Goal: Task Accomplishment & Management: Manage account settings

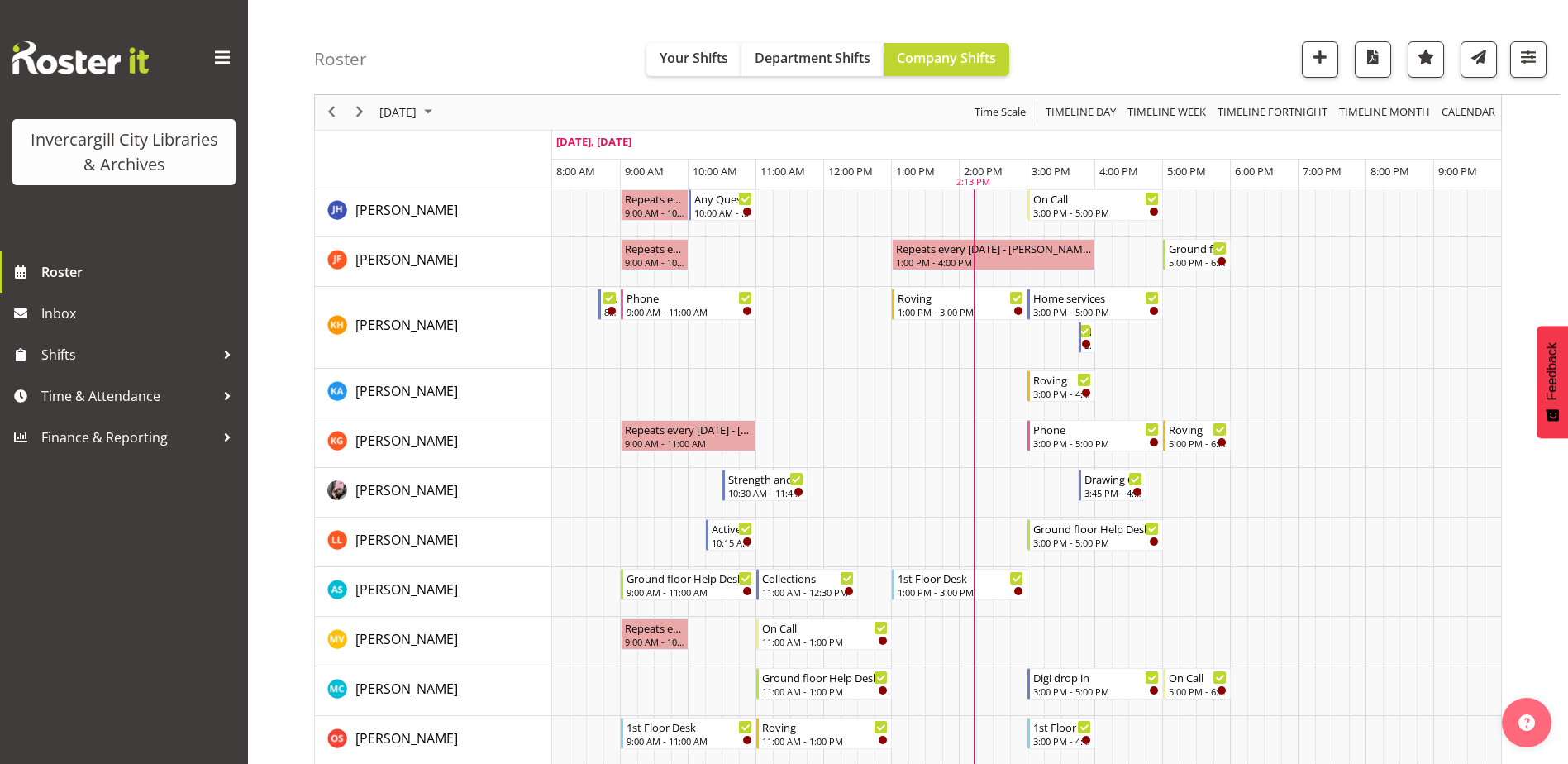
scroll to position [578, 0]
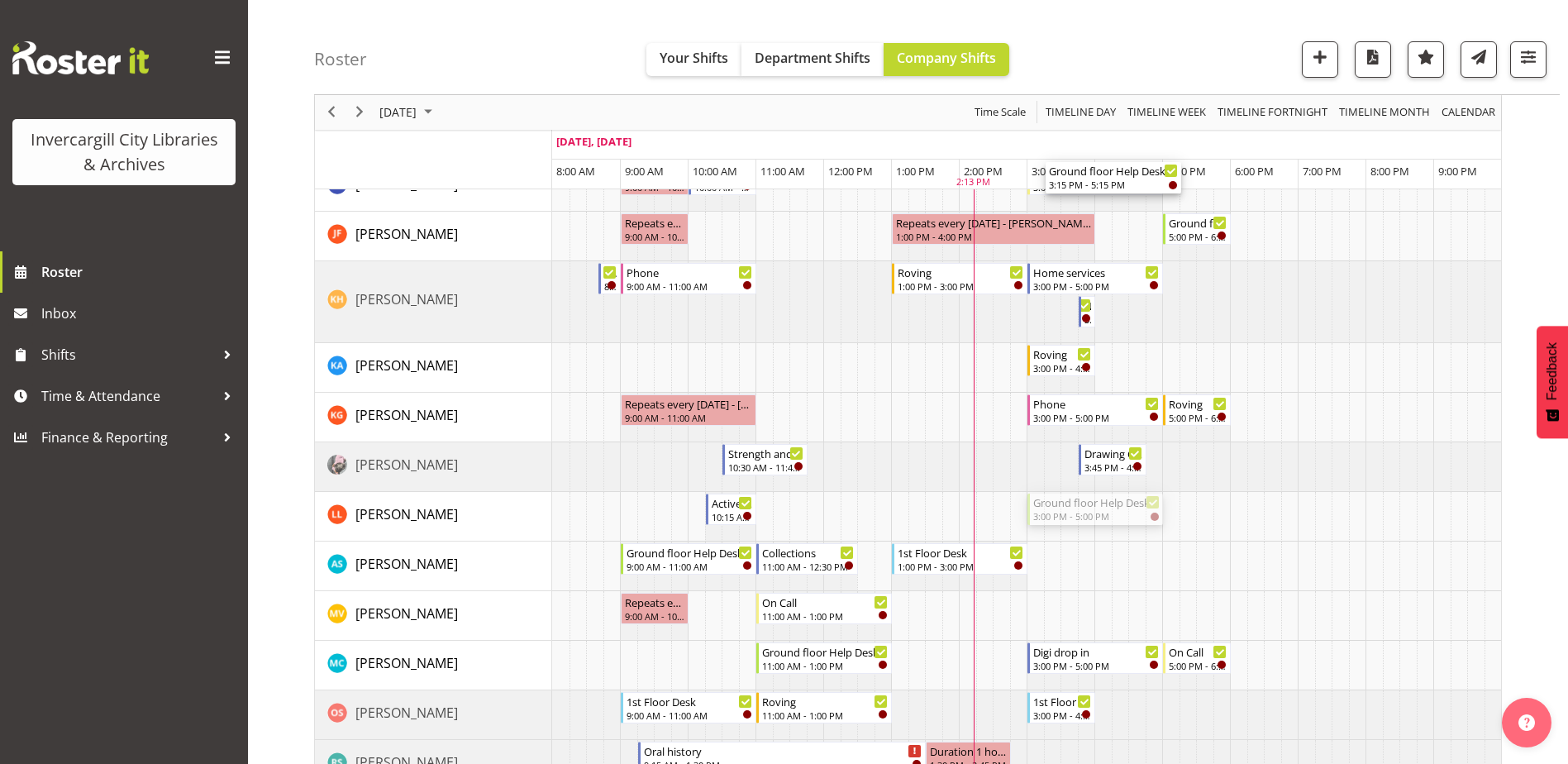
drag, startPoint x: 1083, startPoint y: 514, endPoint x: 1085, endPoint y: 209, distance: 305.0
click at [1085, 209] on div "Oral history 1:30 PM - 2:30 PM Active Rhyming 10:15 AM - 11:00 AM Roving 11:00 …" at bounding box center [1027, 739] width 949 height 2112
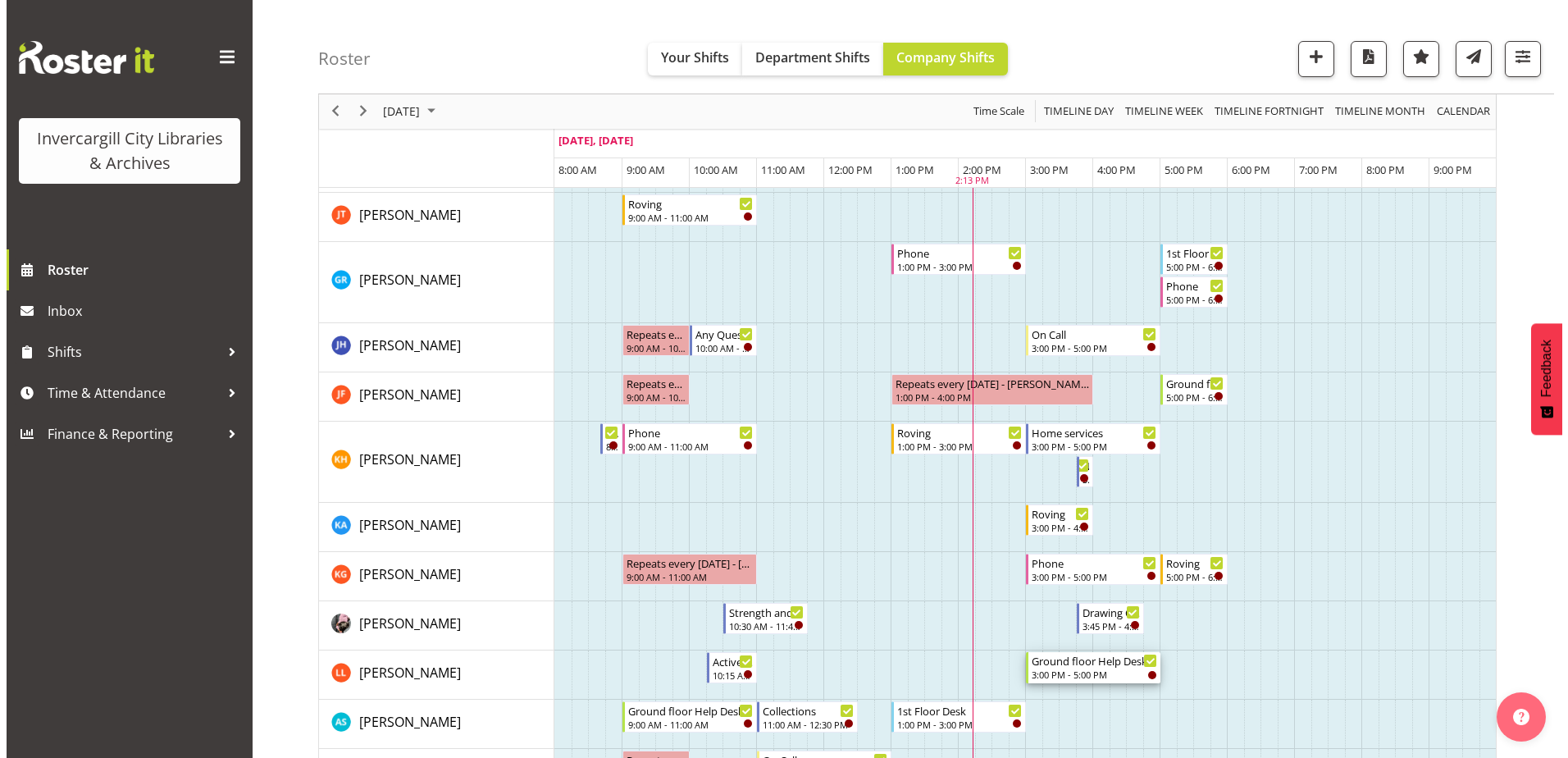
scroll to position [410, 0]
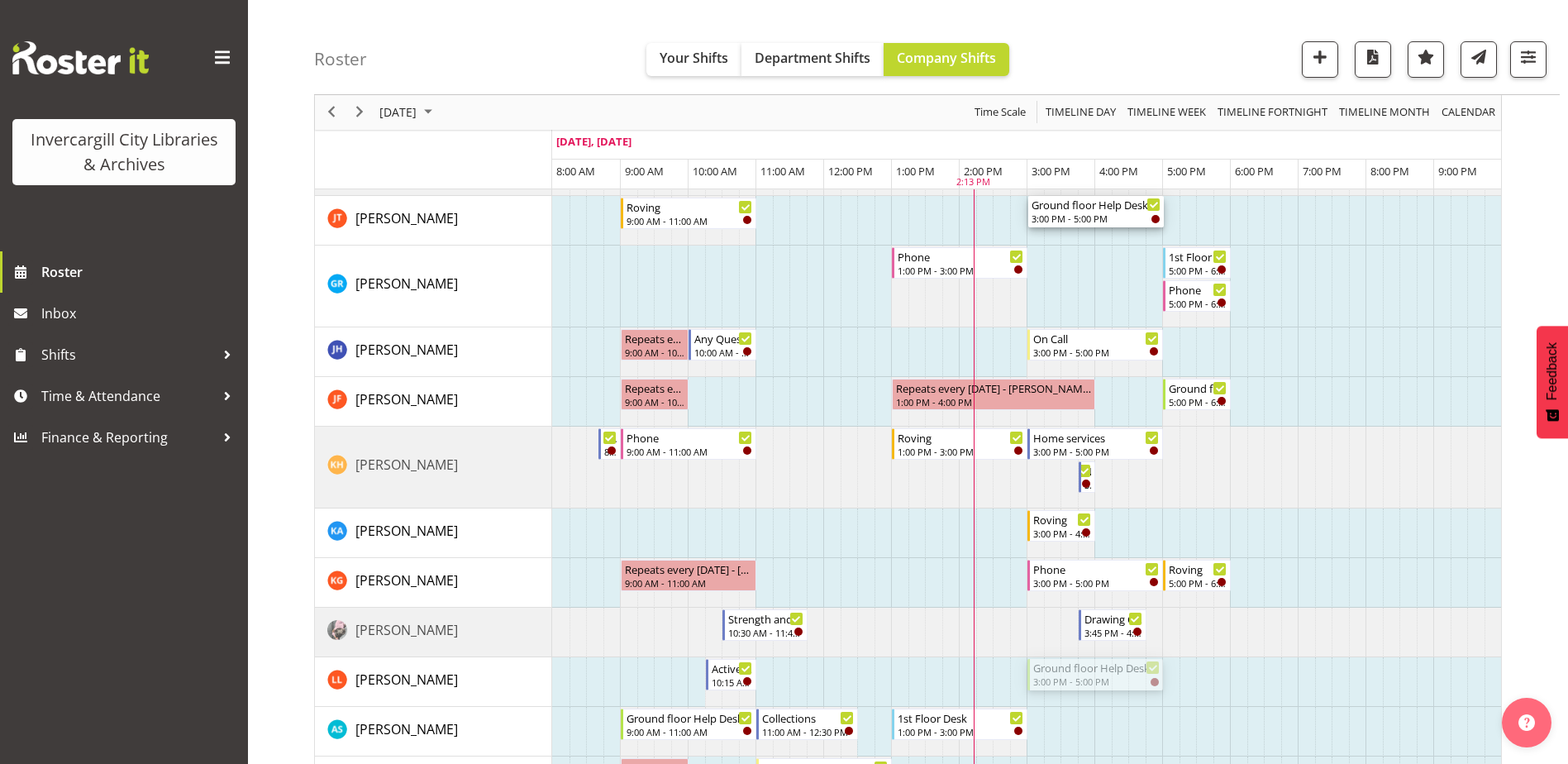
drag, startPoint x: 1088, startPoint y: 679, endPoint x: 1078, endPoint y: 240, distance: 439.1
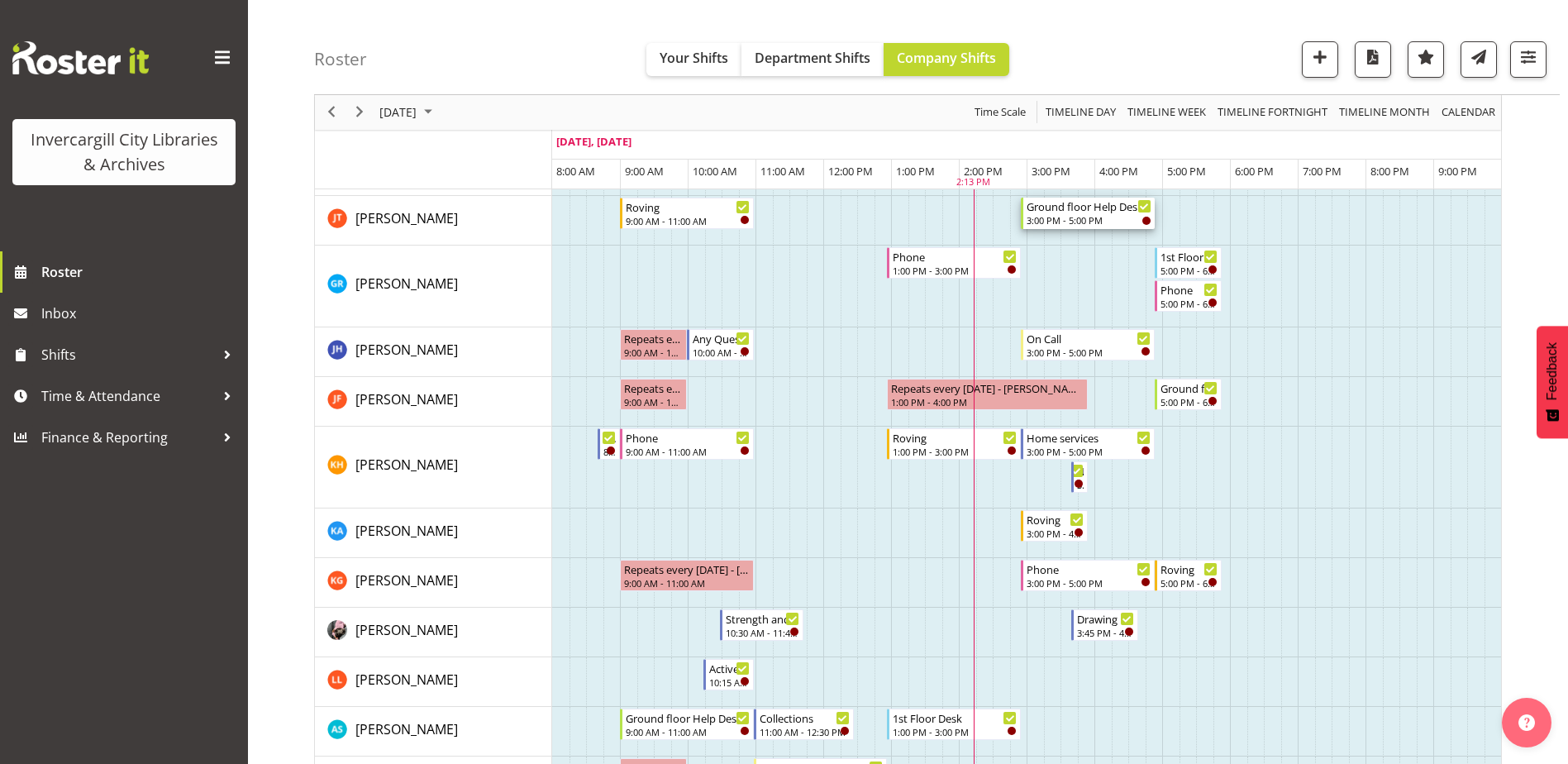
click at [1135, 212] on div "Ground floor Help Desk" at bounding box center [1089, 205] width 125 height 17
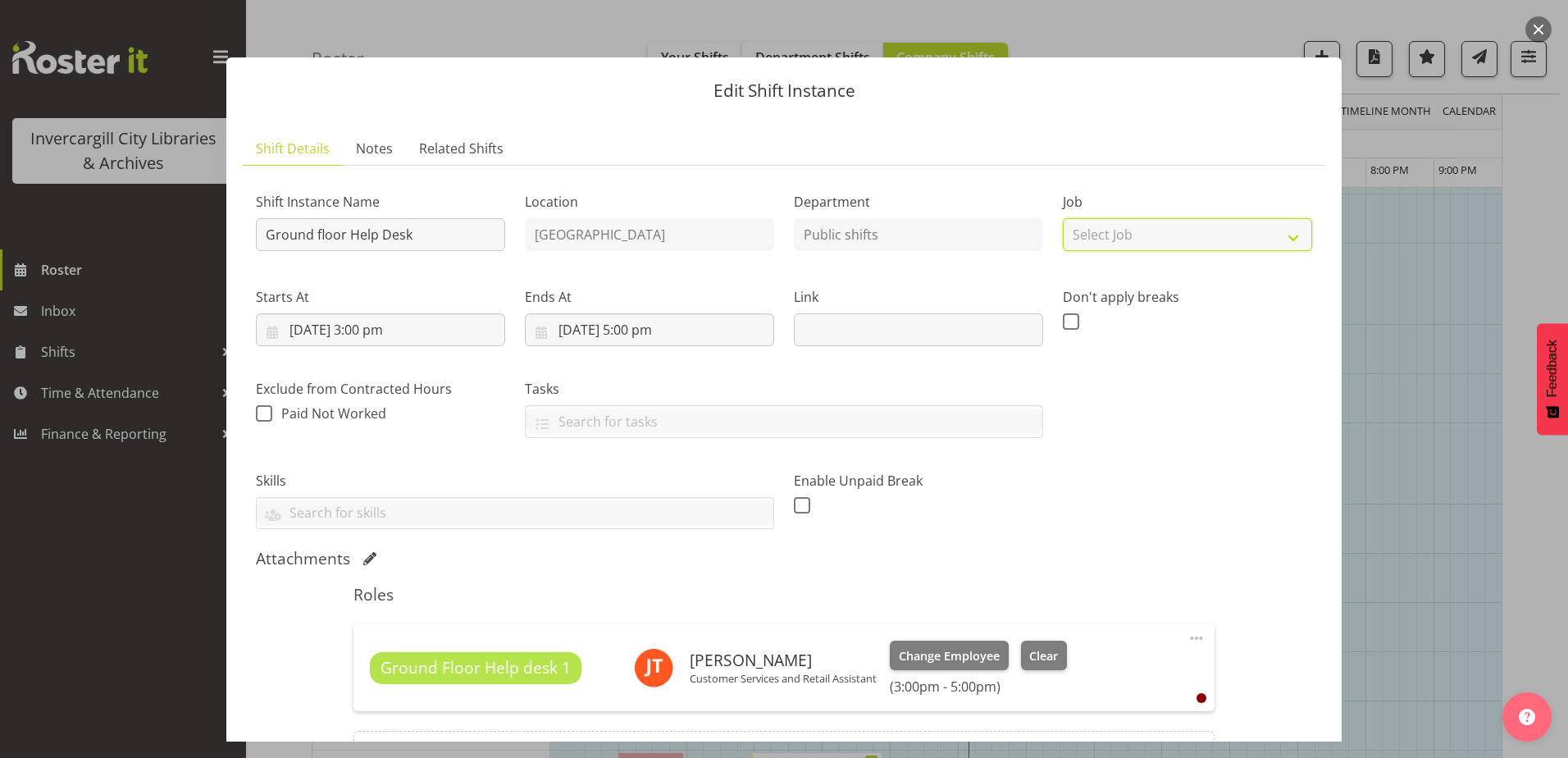
click at [1095, 217] on div "Job Select Job Create new job" at bounding box center [1187, 222] width 249 height 59
click at [1242, 24] on div "Edit Shift Instance Shift Details Notes Related Shifts Shift Instance Name Grou…" at bounding box center [784, 379] width 1149 height 725
click at [1046, 663] on span "Clear" at bounding box center [1043, 656] width 29 height 18
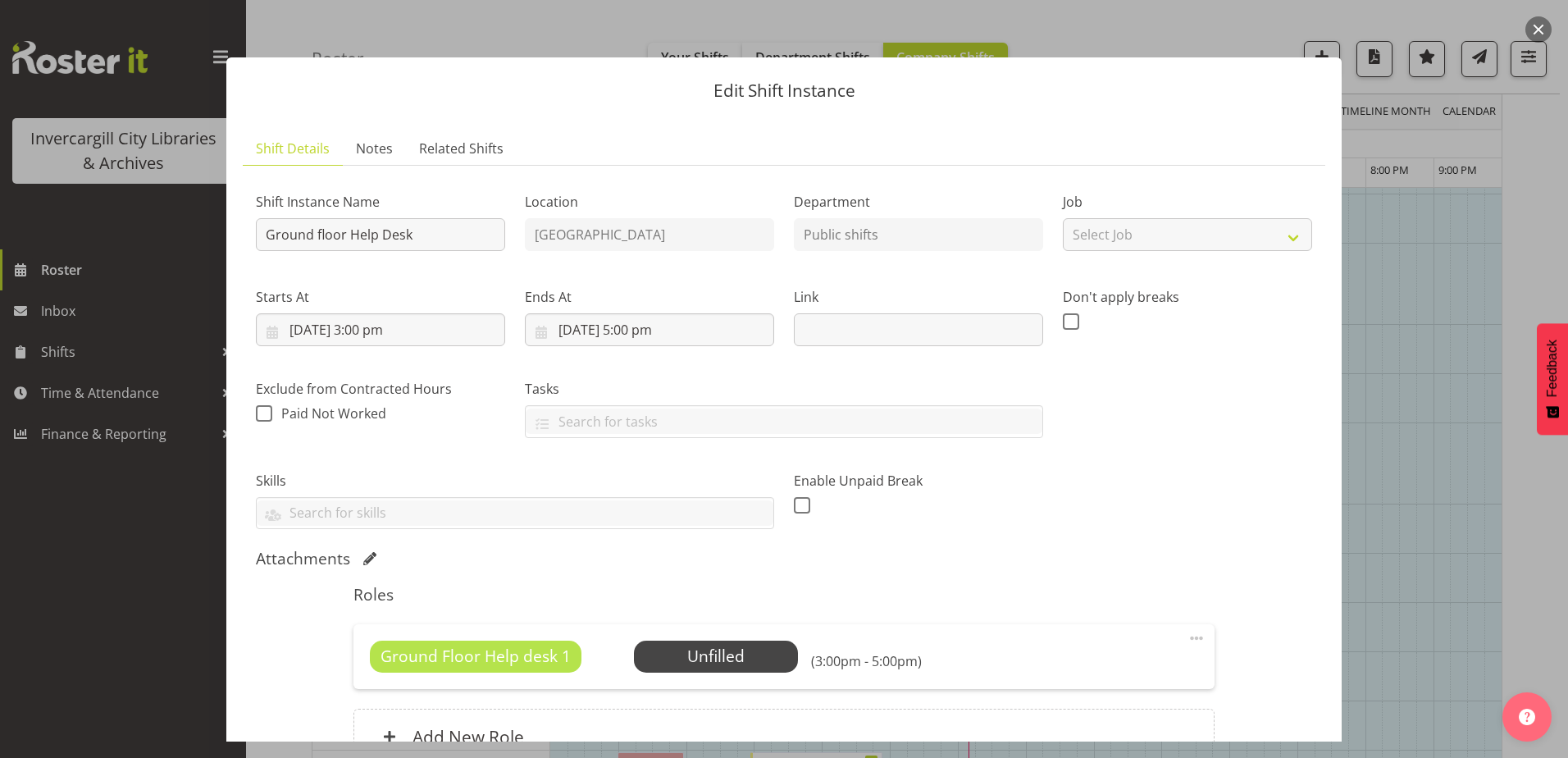
click at [1295, 22] on div "Edit Shift Instance Shift Details Notes Related Shifts Shift Instance Name Grou…" at bounding box center [784, 379] width 1149 height 725
click at [1178, 38] on div "Edit Shift Instance Shift Details Notes Related Shifts Shift Instance Name Grou…" at bounding box center [784, 379] width 1149 height 725
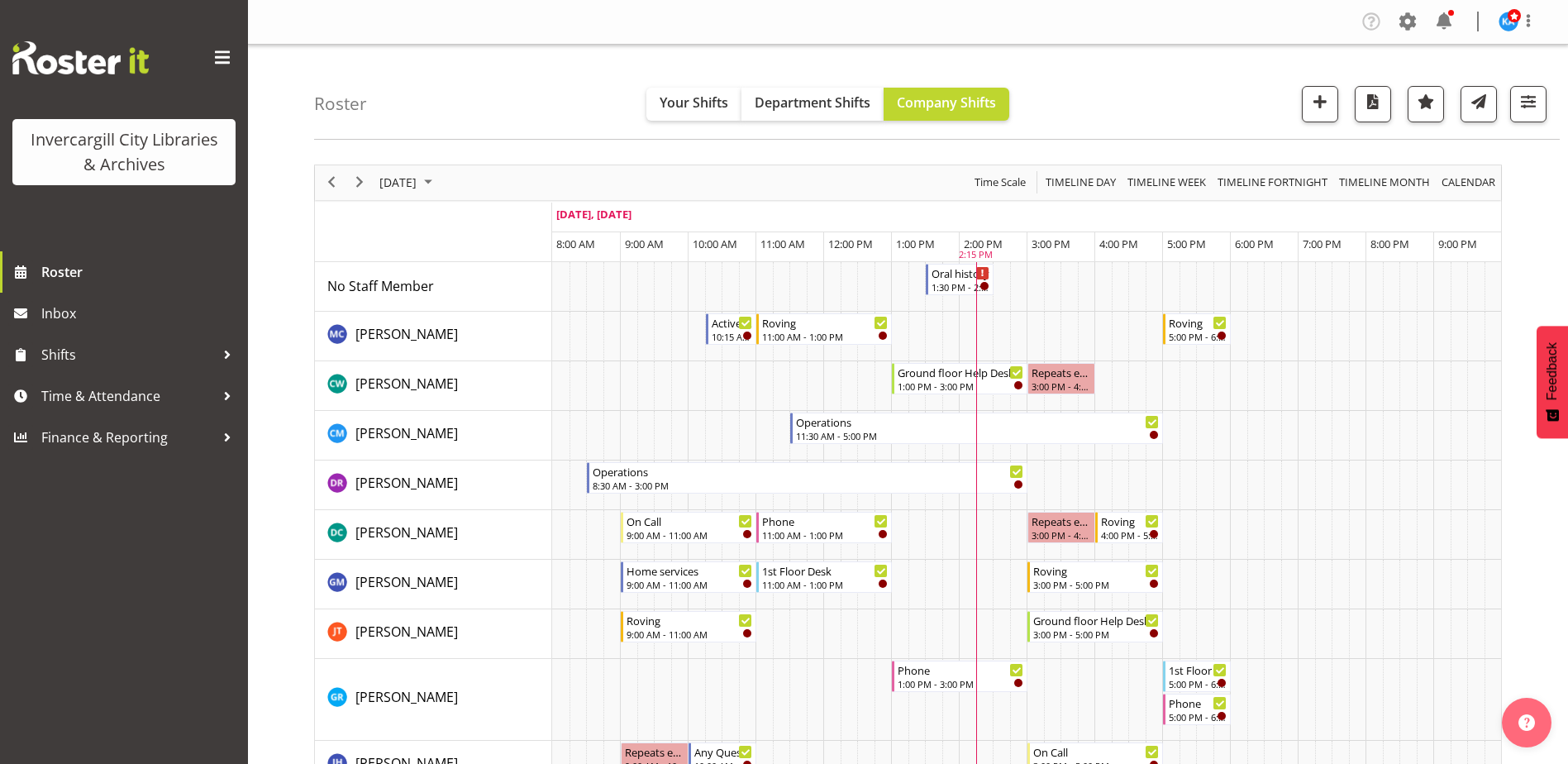
click at [216, 54] on span at bounding box center [223, 58] width 26 height 26
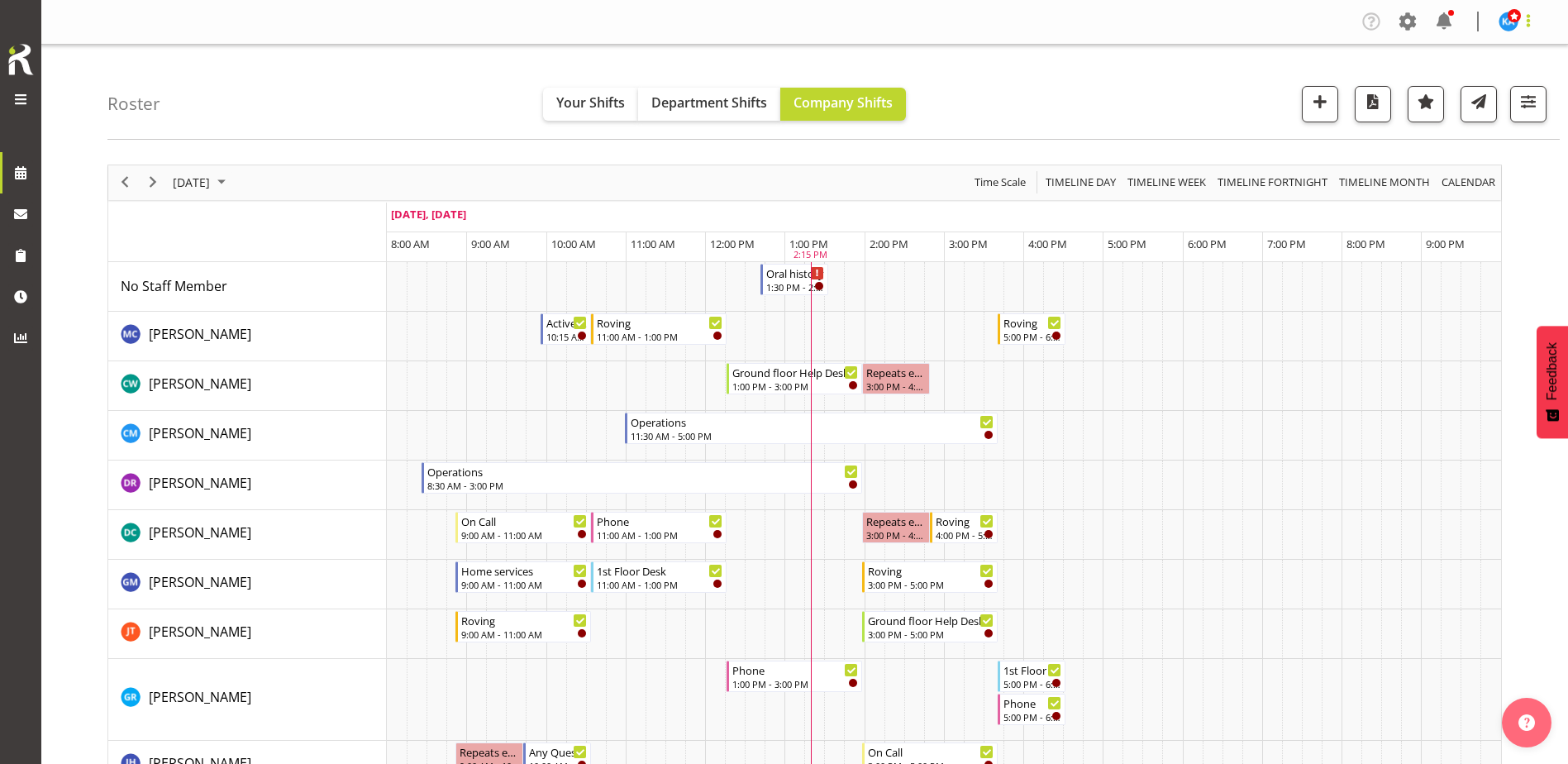
click at [1523, 20] on span at bounding box center [1528, 20] width 20 height 20
click at [1303, 321] on td "Timeline Day of October 7, 2025" at bounding box center [1312, 336] width 20 height 49
click at [1526, 102] on span "button" at bounding box center [1528, 101] width 21 height 21
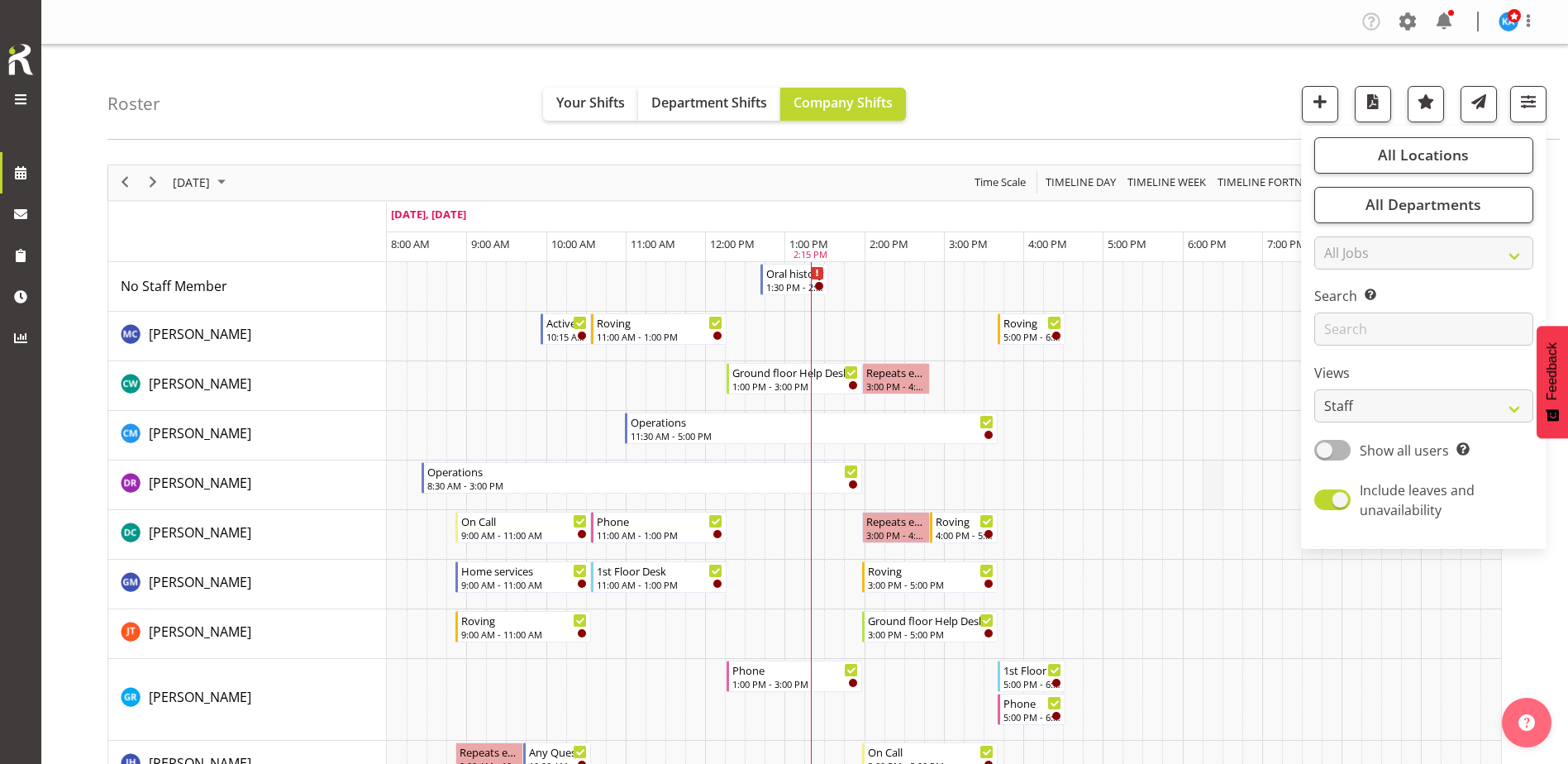
click at [1216, 475] on td "Timeline Day of October 7, 2025" at bounding box center [1212, 485] width 20 height 49
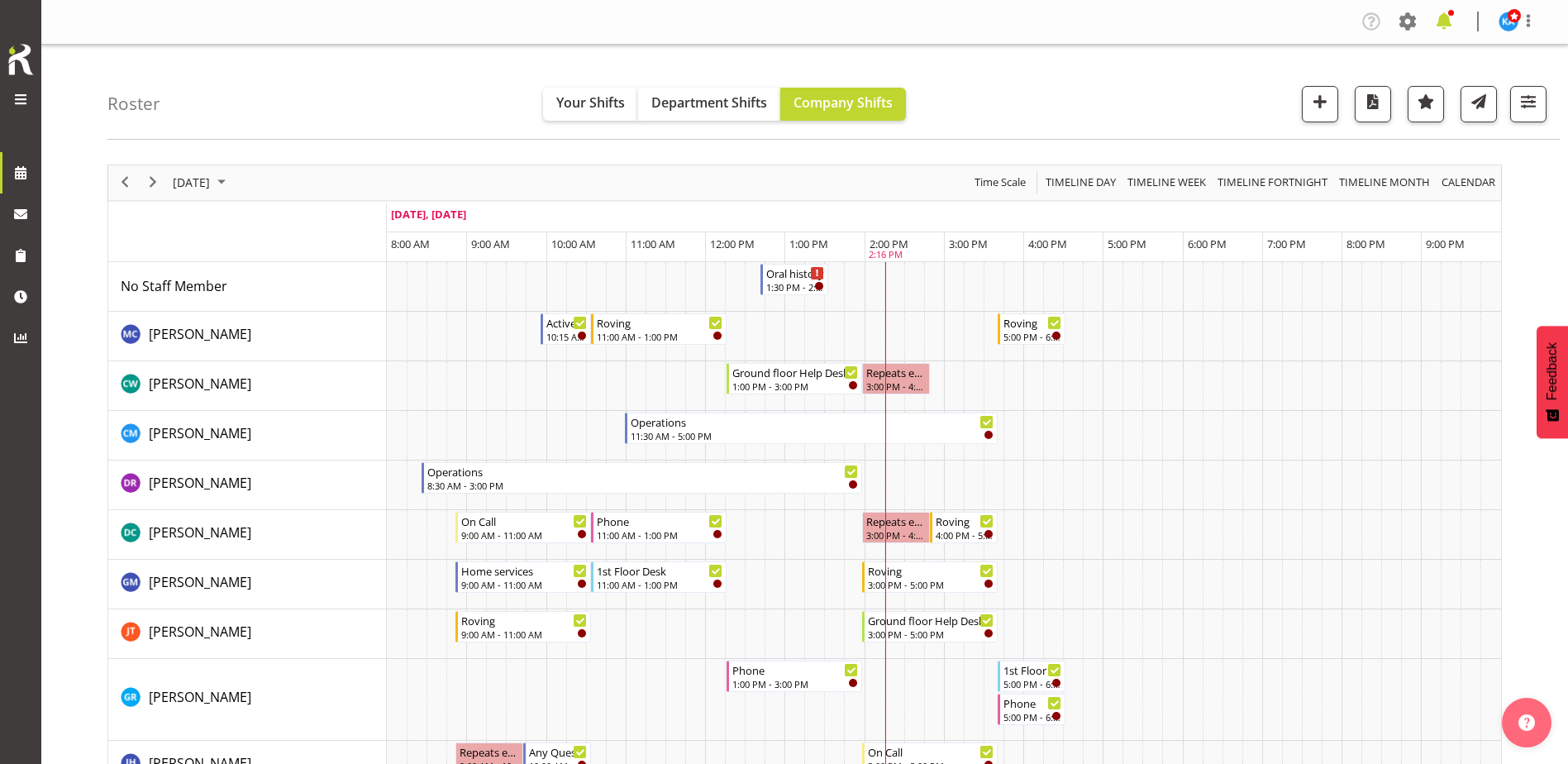
click at [1442, 14] on span at bounding box center [1444, 21] width 26 height 26
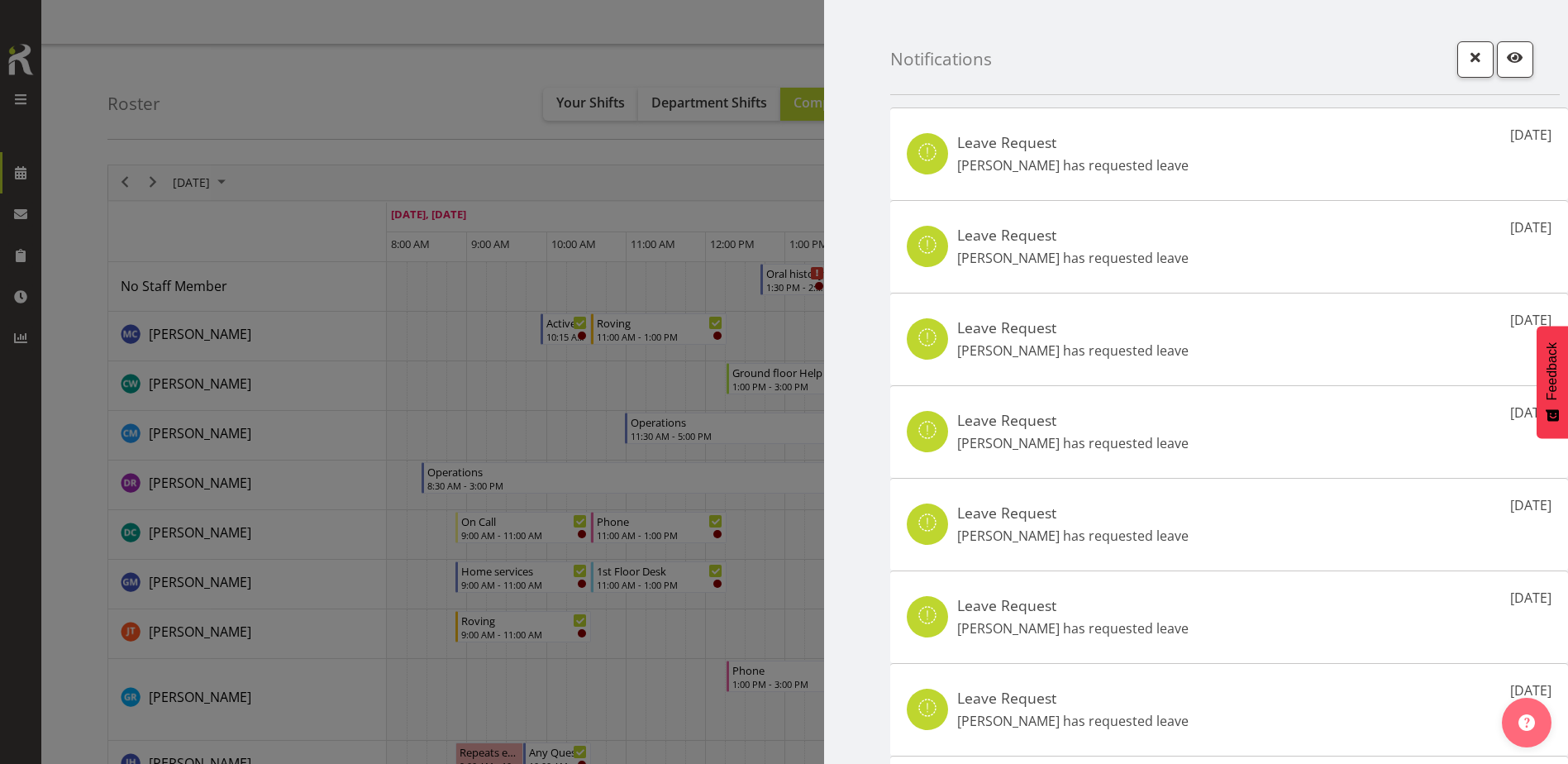
click at [670, 21] on div at bounding box center [784, 382] width 1568 height 764
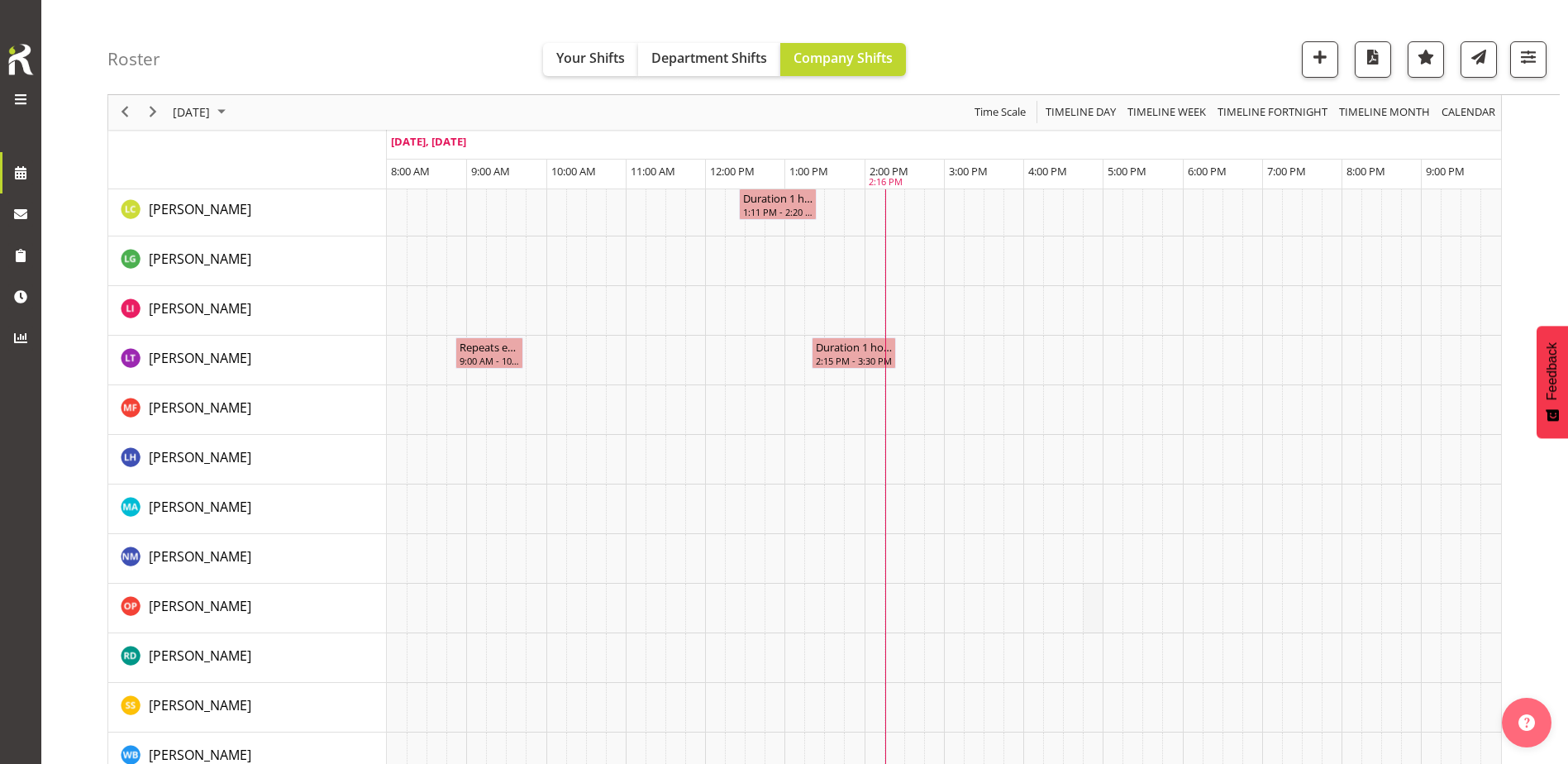
scroll to position [1624, 0]
